Goal: Navigation & Orientation: Find specific page/section

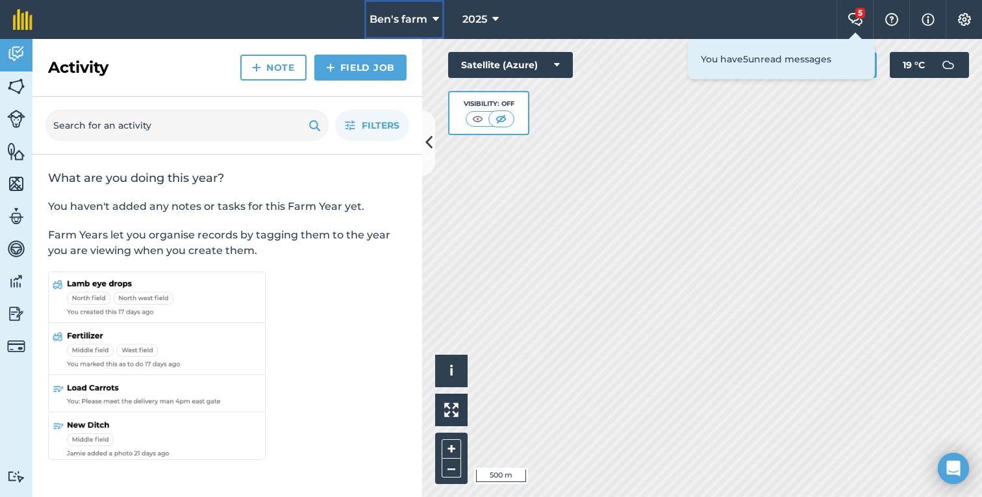
click at [401, 12] on span "Ben's farm" at bounding box center [398, 20] width 58 height 16
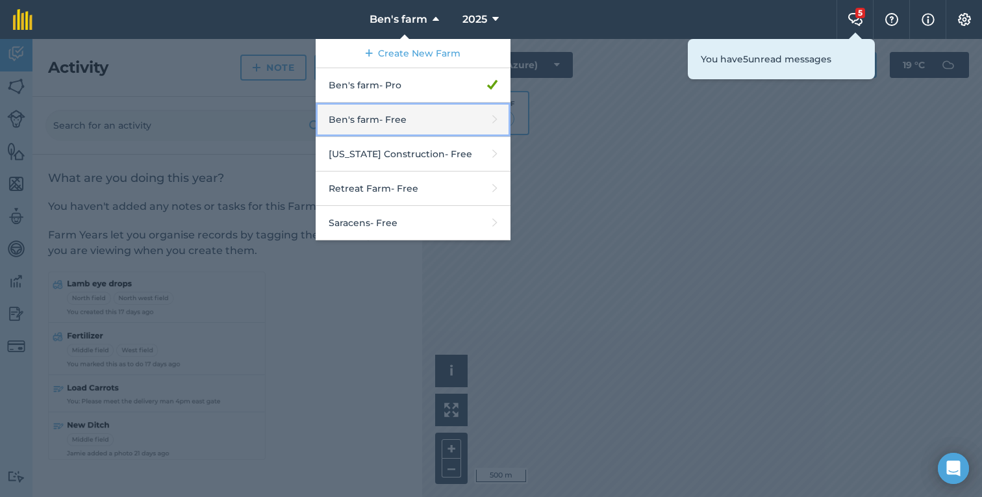
click at [416, 129] on link "[PERSON_NAME]'s farm - Free" at bounding box center [413, 120] width 195 height 34
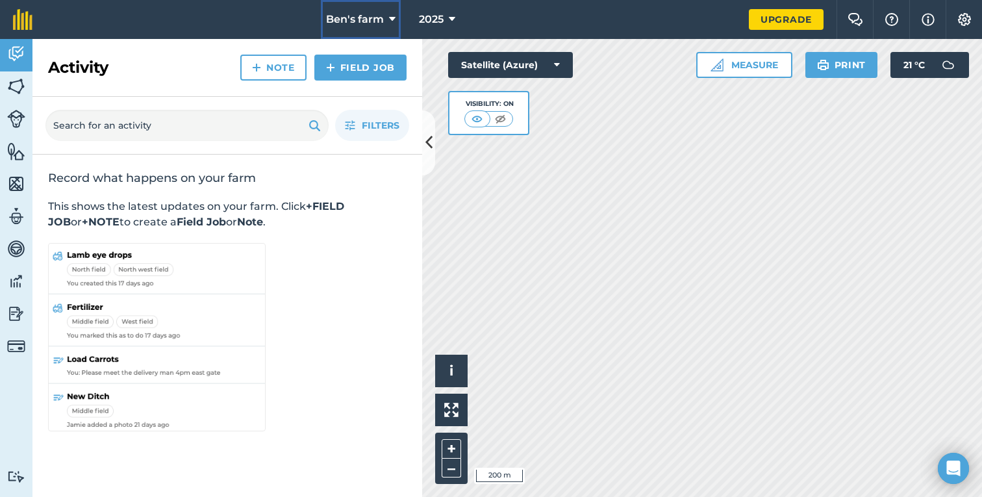
click at [375, 21] on span "Ben's farm" at bounding box center [355, 20] width 58 height 16
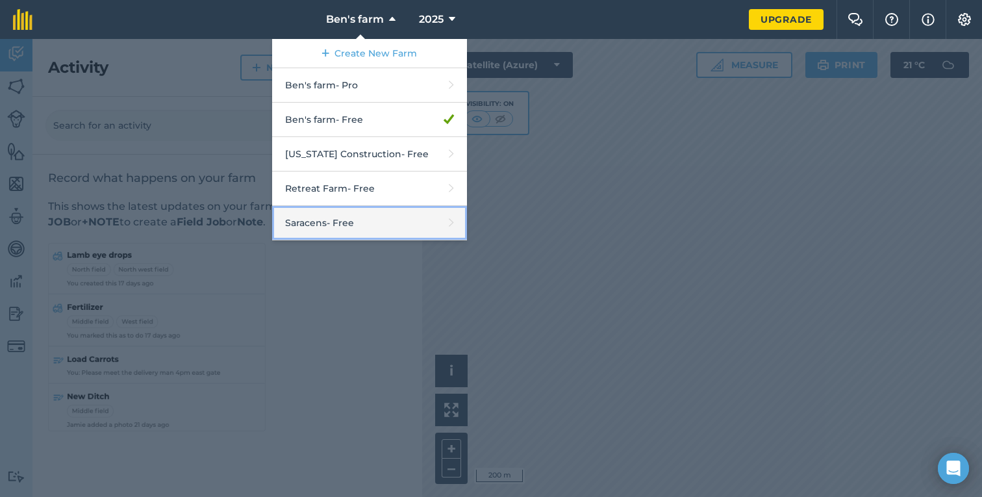
click at [398, 212] on link "Saracens - Free" at bounding box center [369, 223] width 195 height 34
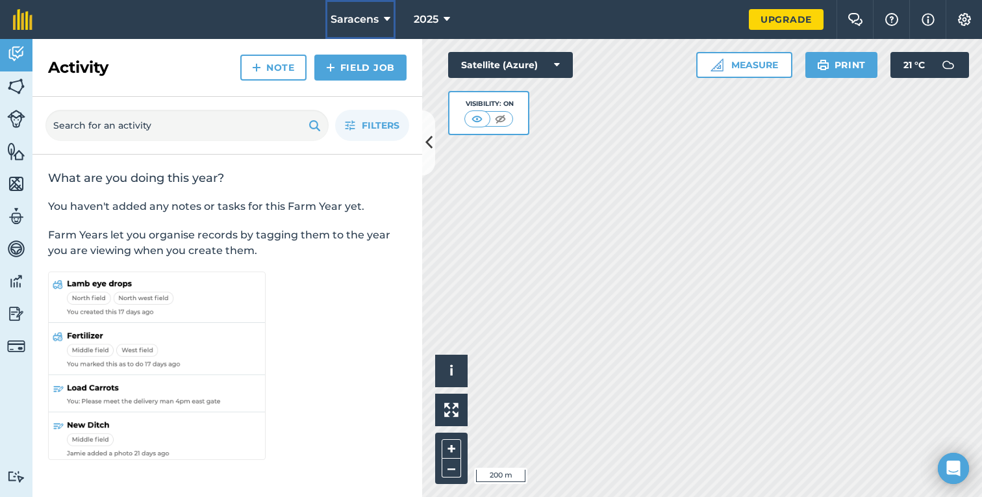
click at [373, 21] on span "Saracens" at bounding box center [355, 20] width 48 height 16
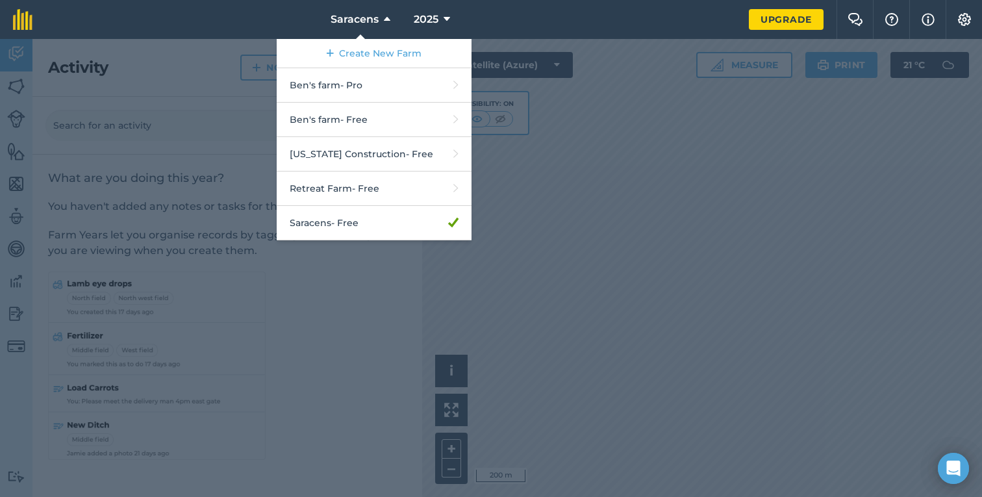
click at [196, 154] on div at bounding box center [491, 268] width 982 height 458
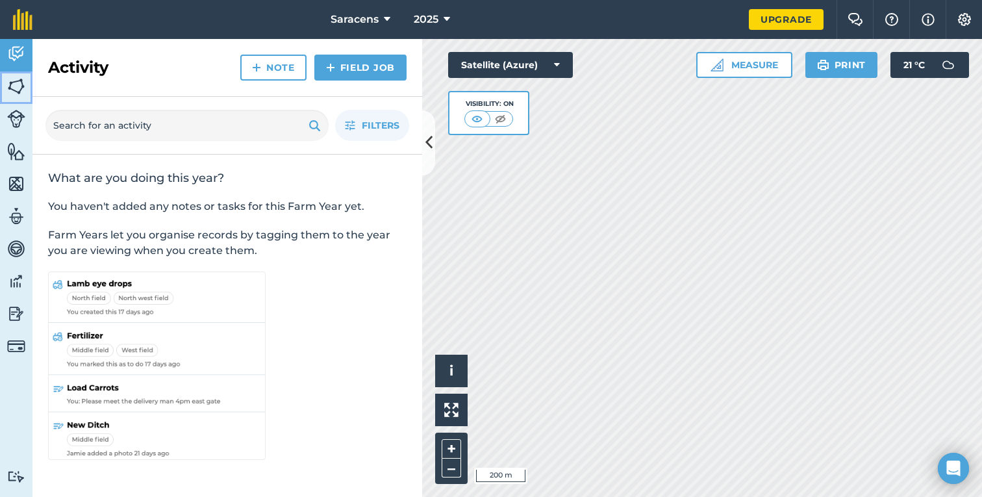
click at [8, 88] on img at bounding box center [16, 86] width 18 height 19
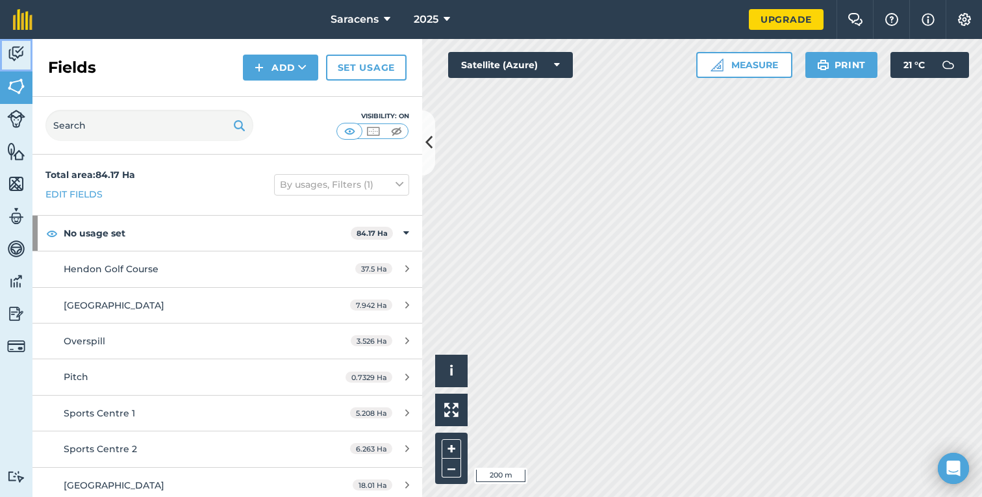
click at [12, 49] on img at bounding box center [16, 53] width 18 height 19
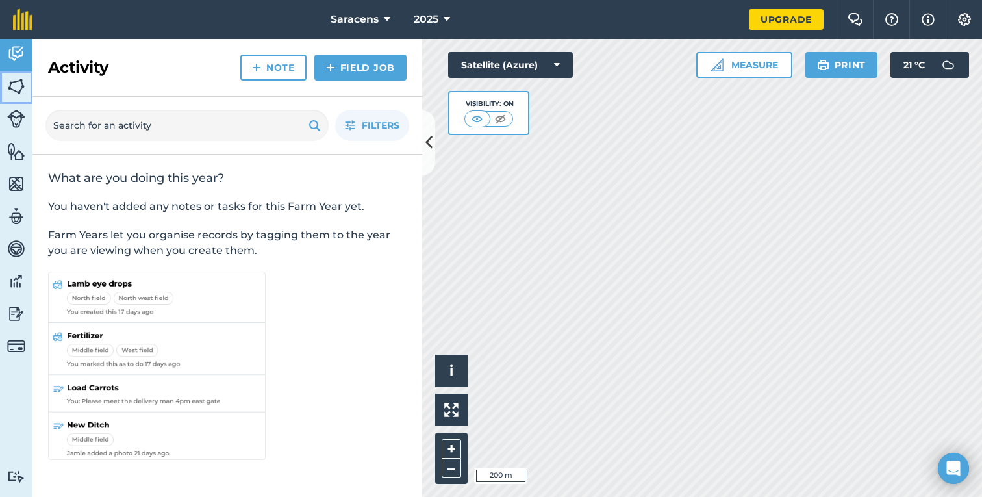
click at [18, 91] on img at bounding box center [16, 86] width 18 height 19
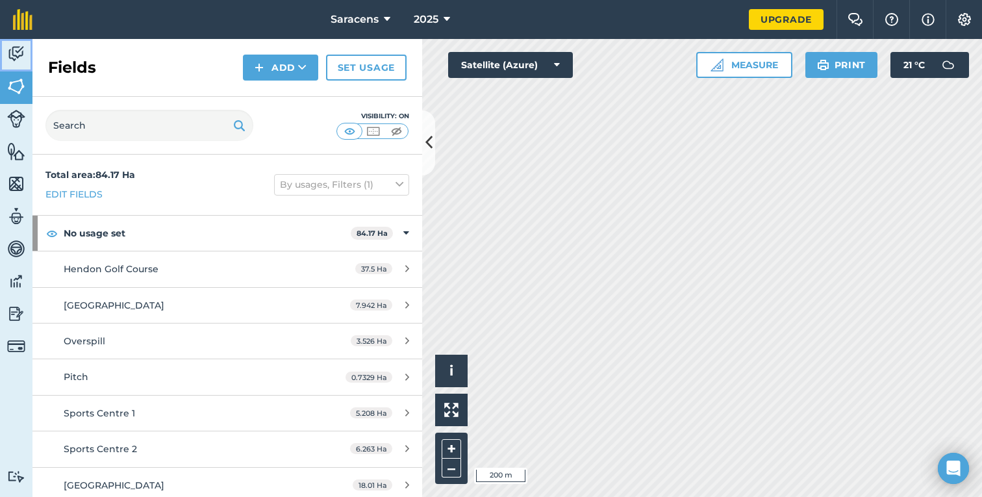
click at [18, 59] on img at bounding box center [16, 53] width 18 height 19
